Goal: Entertainment & Leisure: Consume media (video, audio)

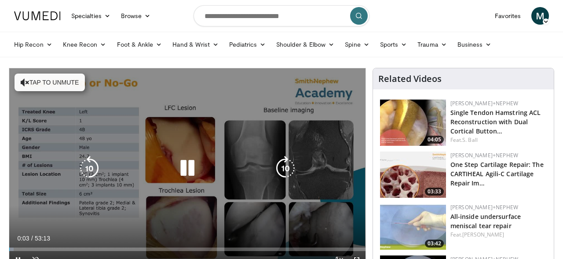
click at [55, 79] on button "Tap to unmute" at bounding box center [50, 82] width 70 height 18
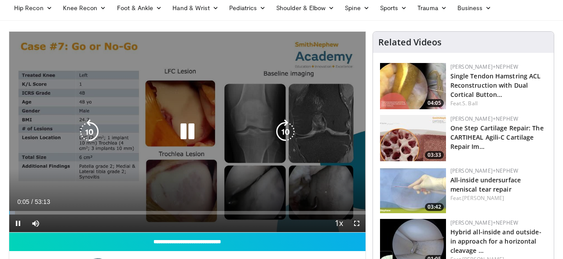
scroll to position [39, 0]
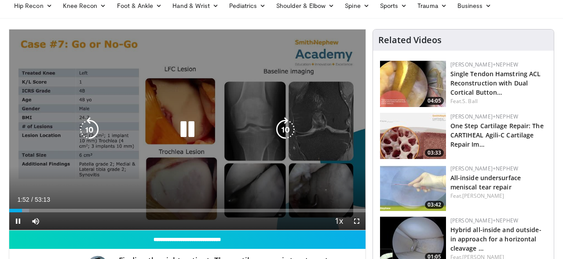
click at [107, 142] on div "10 seconds Tap to unmute" at bounding box center [187, 129] width 356 height 200
